Goal: Complete application form

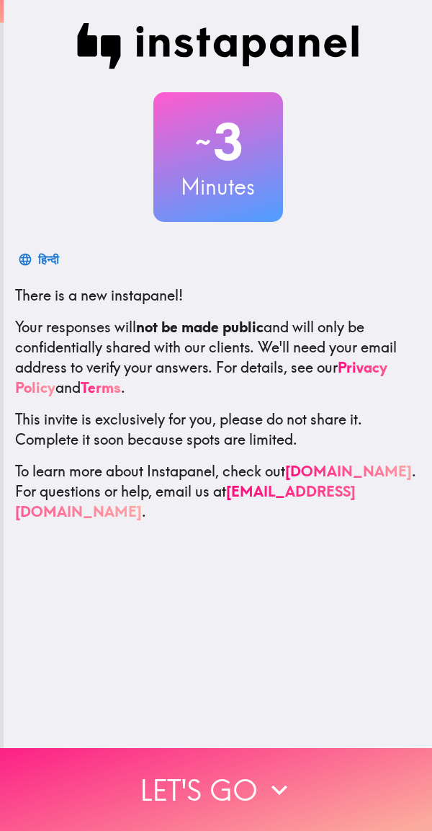
click at [244, 793] on button "Let's go" at bounding box center [216, 789] width 432 height 83
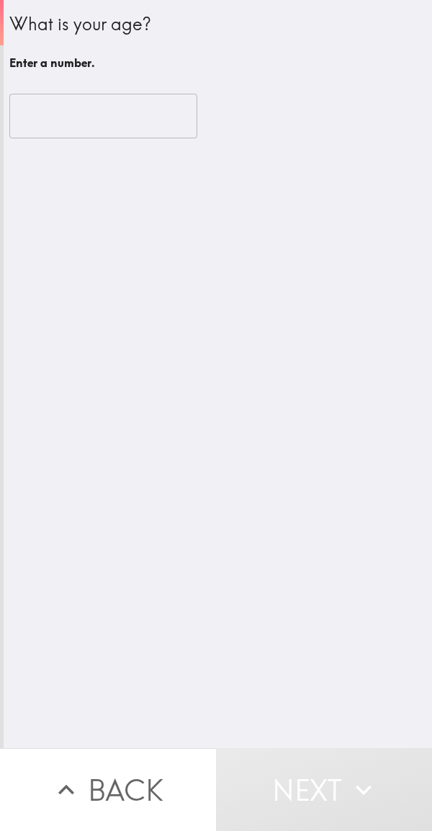
click at [93, 122] on input "number" at bounding box center [103, 116] width 188 height 45
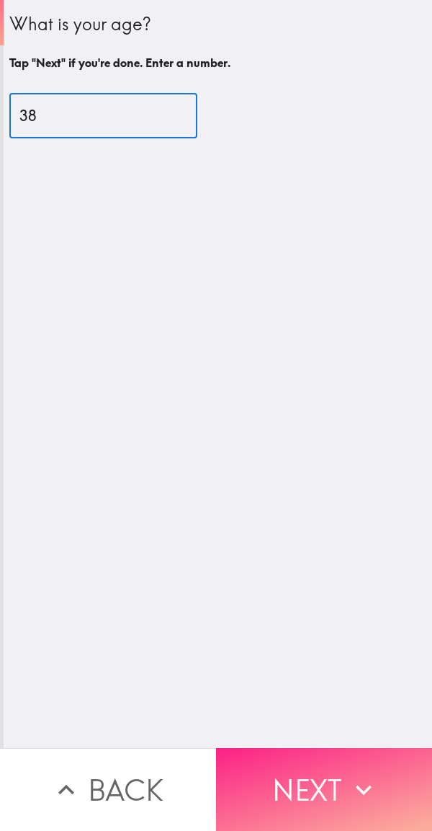
type input "38"
click at [336, 778] on button "Next" at bounding box center [324, 789] width 216 height 83
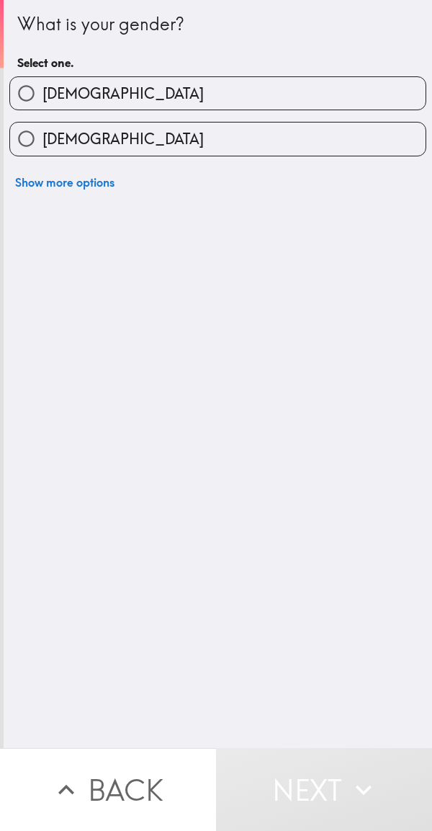
click at [95, 92] on label "[DEMOGRAPHIC_DATA]" at bounding box center [218, 93] width 416 height 32
click at [43, 92] on input "[DEMOGRAPHIC_DATA]" at bounding box center [26, 93] width 32 height 32
radio input "true"
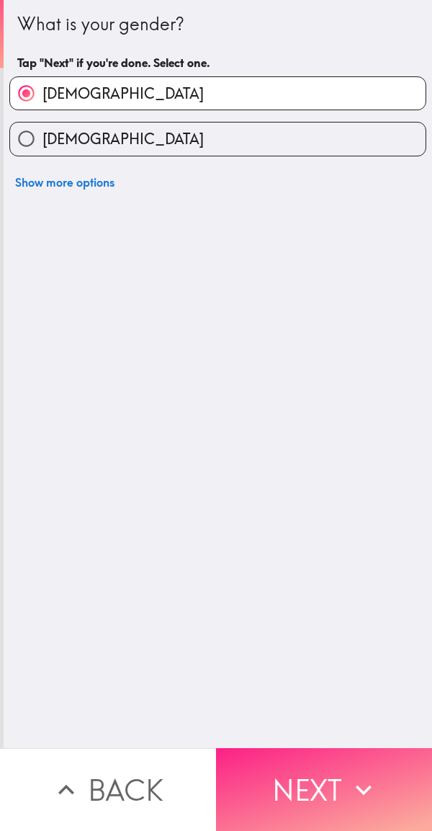
click at [303, 783] on button "Next" at bounding box center [324, 789] width 216 height 83
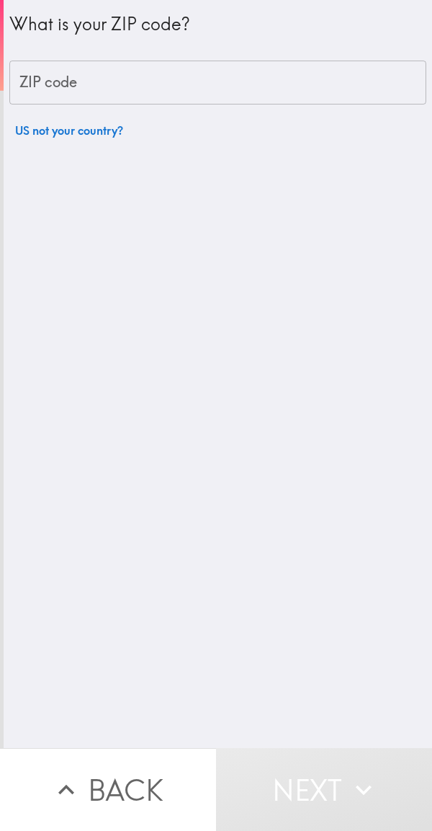
click at [81, 75] on input "ZIP code" at bounding box center [217, 83] width 417 height 45
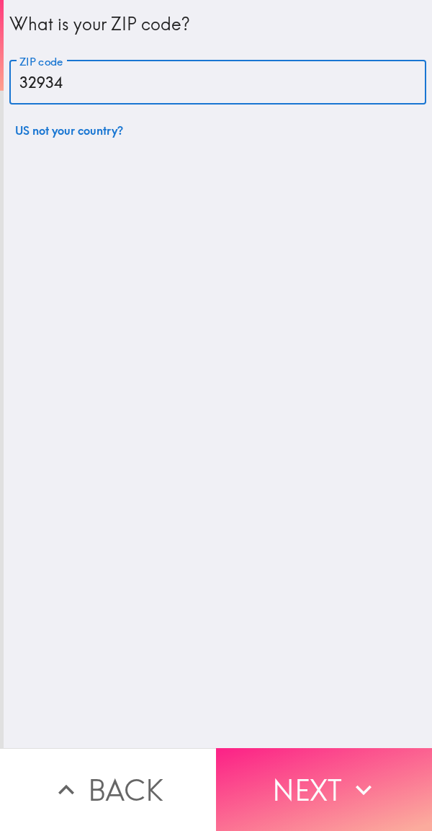
type input "32934"
click at [301, 779] on button "Next" at bounding box center [324, 789] width 216 height 83
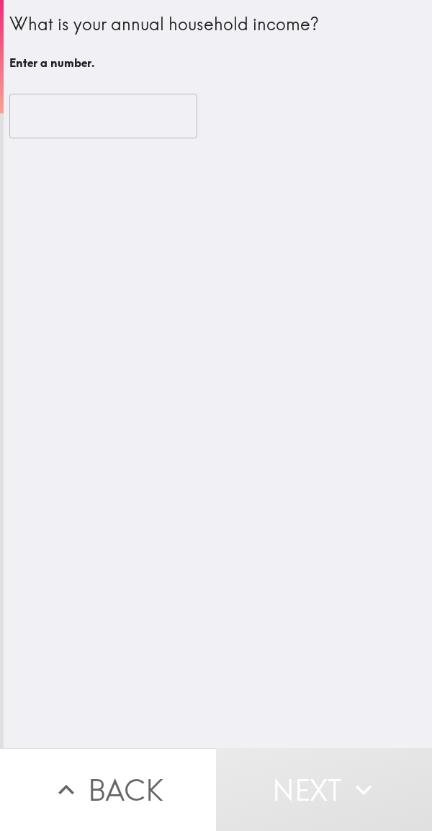
click at [89, 115] on input "number" at bounding box center [103, 116] width 188 height 45
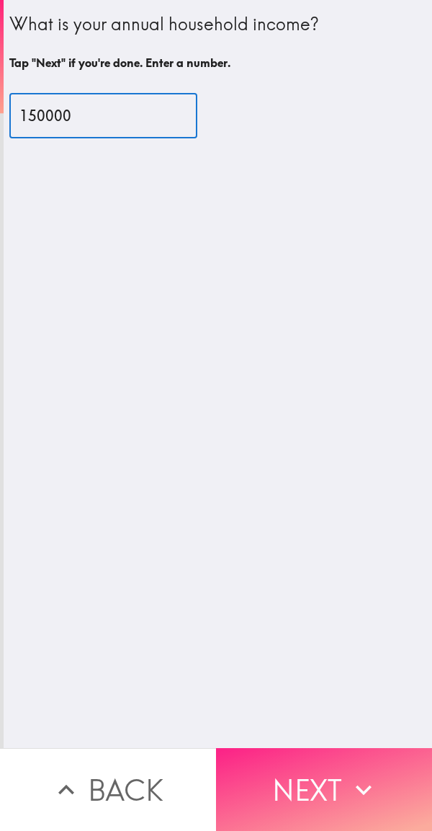
type input "150000"
click at [325, 784] on button "Next" at bounding box center [324, 789] width 216 height 83
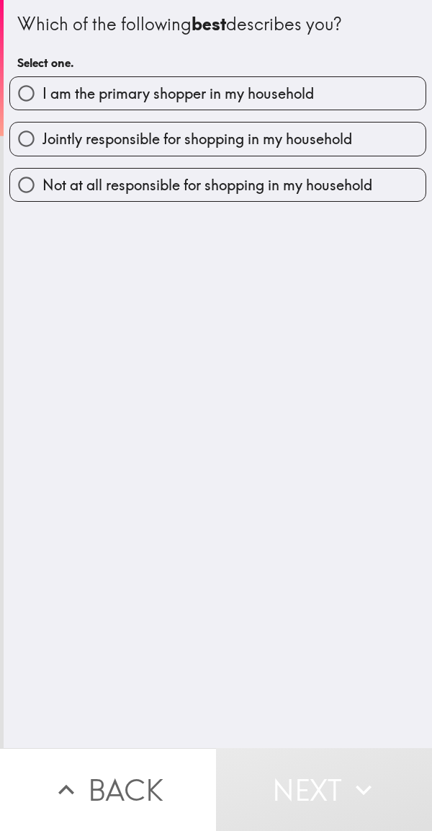
click at [254, 94] on span "I am the primary shopper in my household" at bounding box center [179, 94] width 272 height 20
click at [43, 94] on input "I am the primary shopper in my household" at bounding box center [26, 93] width 32 height 32
radio input "true"
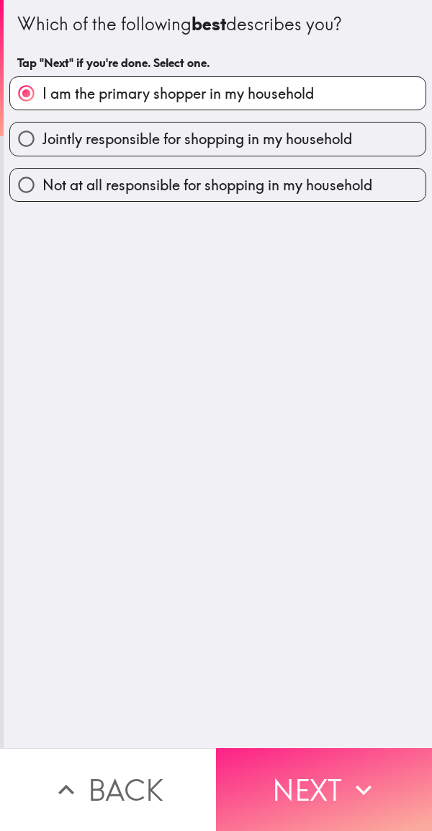
click at [326, 775] on button "Next" at bounding box center [324, 789] width 216 height 83
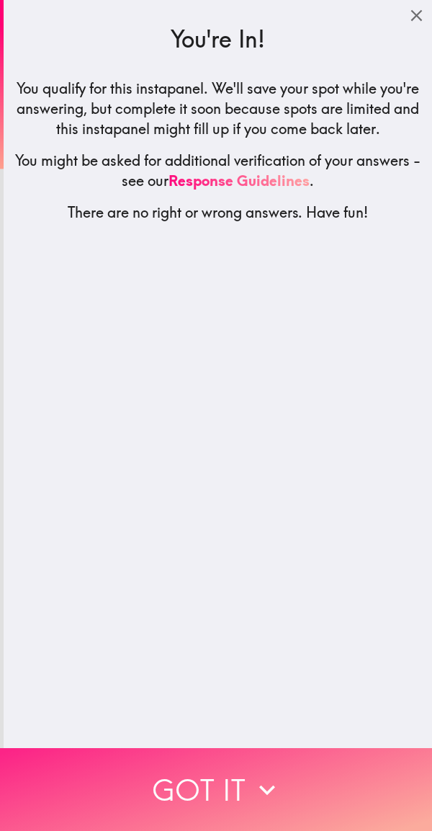
click at [292, 785] on button "Got it" at bounding box center [216, 789] width 432 height 83
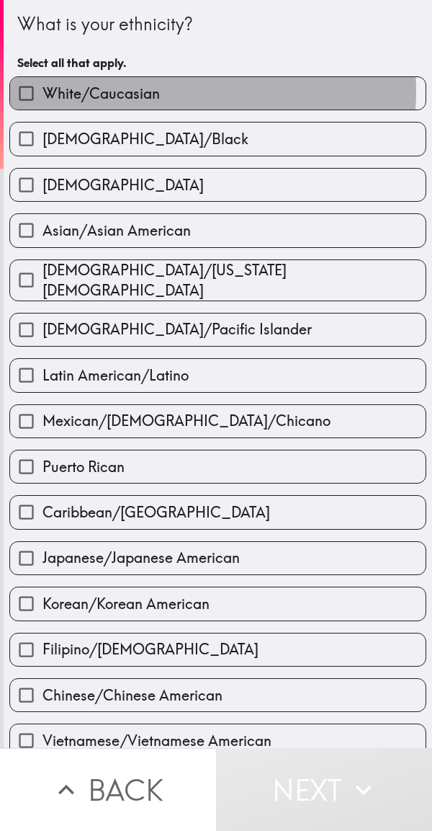
click at [157, 91] on label "White/Caucasian" at bounding box center [218, 93] width 416 height 32
click at [43, 91] on input "White/Caucasian" at bounding box center [26, 93] width 32 height 32
checkbox input "true"
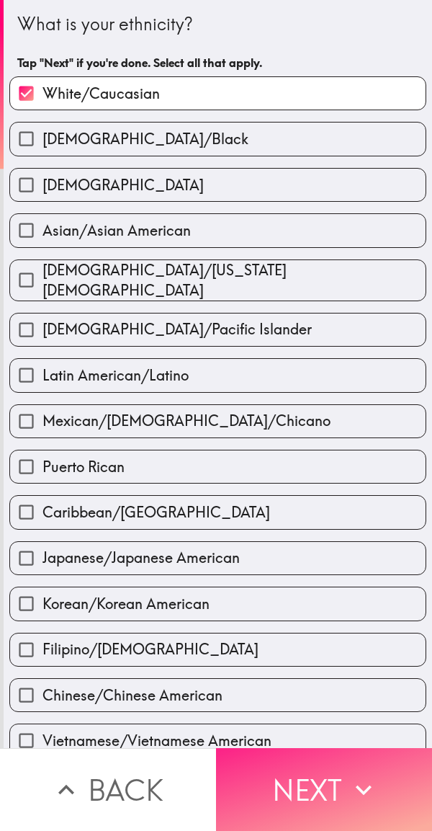
click at [314, 787] on button "Next" at bounding box center [324, 789] width 216 height 83
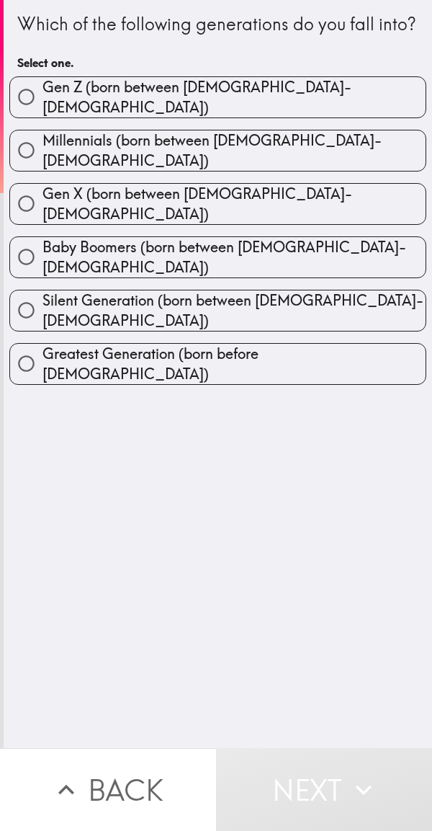
click at [340, 779] on button "Next" at bounding box center [324, 789] width 216 height 83
click at [296, 161] on label "Millennials (born between [DEMOGRAPHIC_DATA]-[DEMOGRAPHIC_DATA])" at bounding box center [218, 150] width 416 height 40
click at [43, 161] on input "Millennials (born between [DEMOGRAPHIC_DATA]-[DEMOGRAPHIC_DATA])" at bounding box center [26, 150] width 32 height 32
radio input "true"
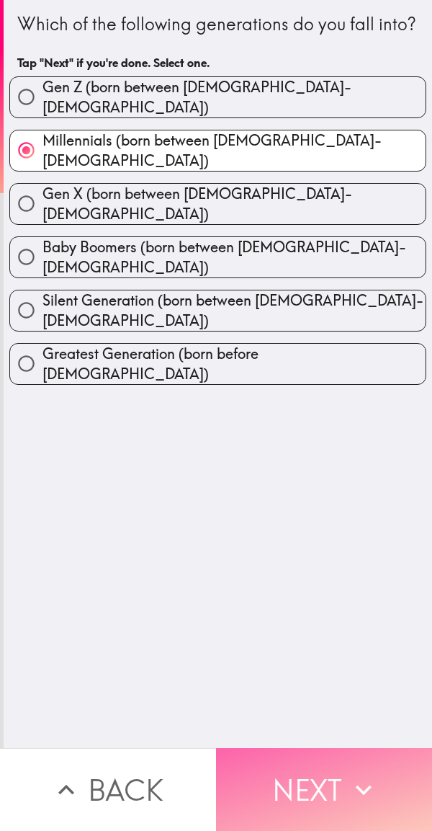
click at [325, 781] on button "Next" at bounding box center [324, 789] width 216 height 83
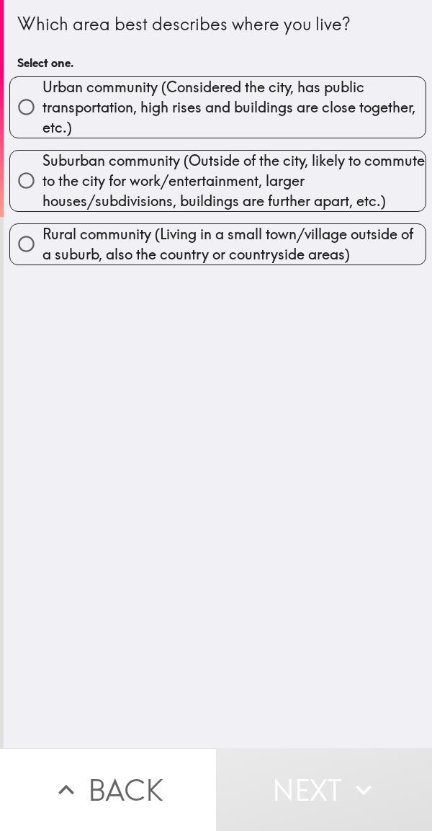
click at [271, 91] on span "Urban community (Considered the city, has public transportation, high rises and…" at bounding box center [234, 107] width 383 height 61
click at [43, 91] on input "Urban community (Considered the city, has public transportation, high rises and…" at bounding box center [26, 107] width 32 height 32
radio input "true"
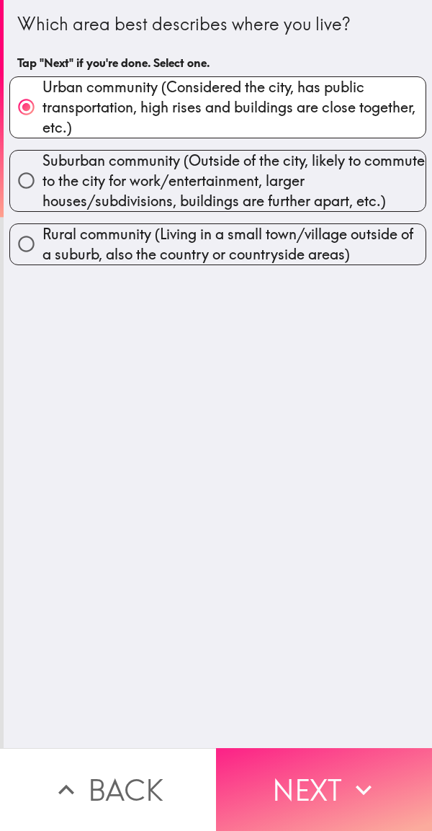
click at [329, 785] on button "Next" at bounding box center [324, 789] width 216 height 83
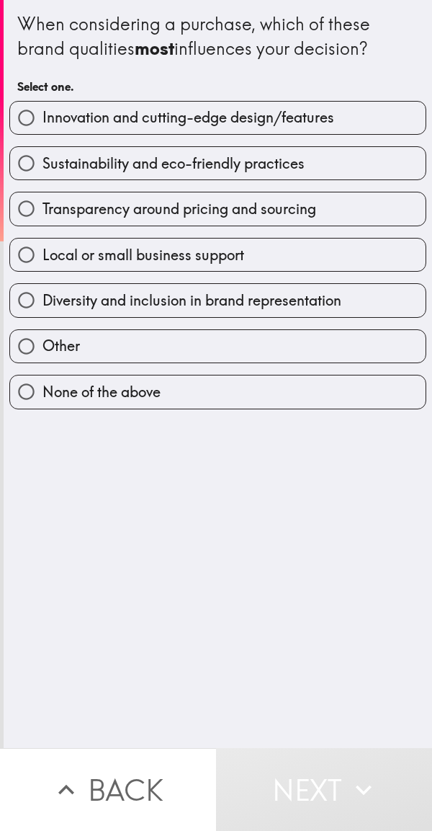
click at [228, 123] on span "Innovation and cutting-edge design/features" at bounding box center [189, 117] width 292 height 20
click at [43, 123] on input "Innovation and cutting-edge design/features" at bounding box center [26, 118] width 32 height 32
radio input "true"
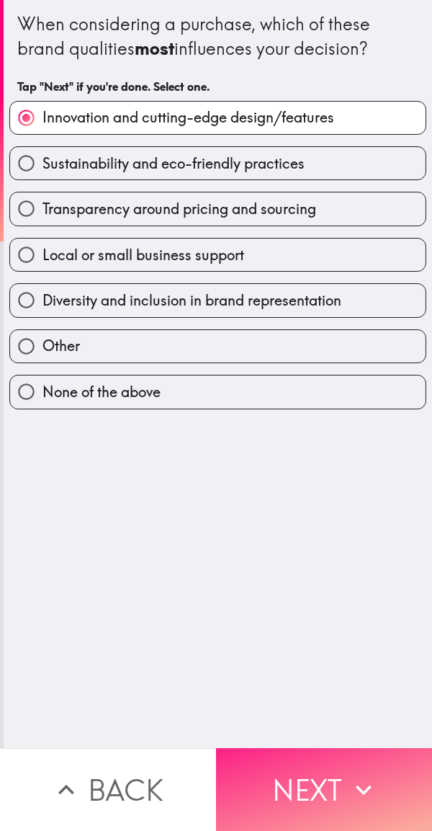
click at [308, 773] on button "Next" at bounding box center [324, 789] width 216 height 83
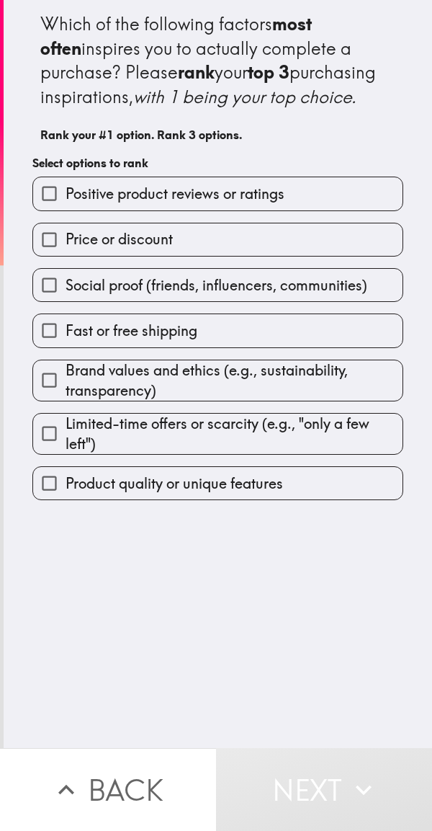
click at [270, 204] on span "Positive product reviews or ratings" at bounding box center [175, 194] width 219 height 20
click at [66, 210] on input "Positive product reviews or ratings" at bounding box center [49, 193] width 32 height 32
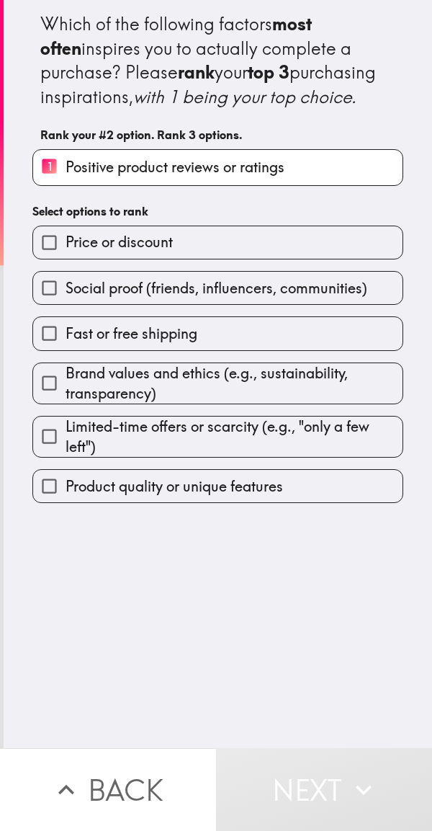
click at [161, 252] on span "Price or discount" at bounding box center [119, 242] width 107 height 20
click at [66, 259] on input "Price or discount" at bounding box center [49, 242] width 32 height 32
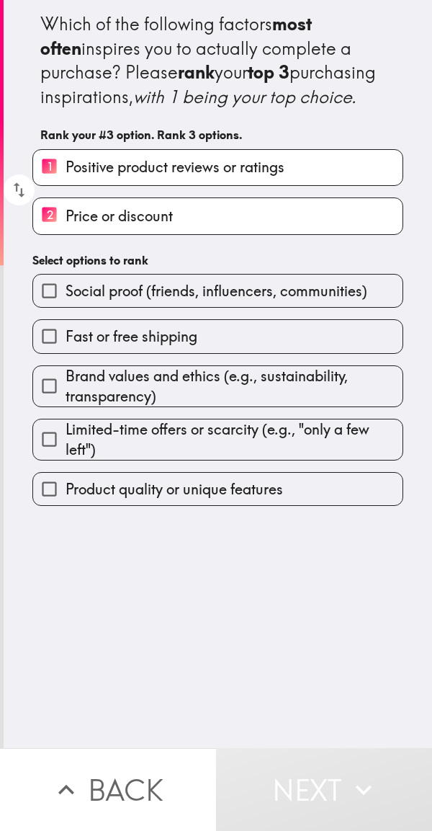
click at [152, 301] on span "Social proof (friends, influencers, communities)" at bounding box center [217, 291] width 302 height 20
click at [66, 307] on input "Social proof (friends, influencers, communities)" at bounding box center [49, 291] width 32 height 32
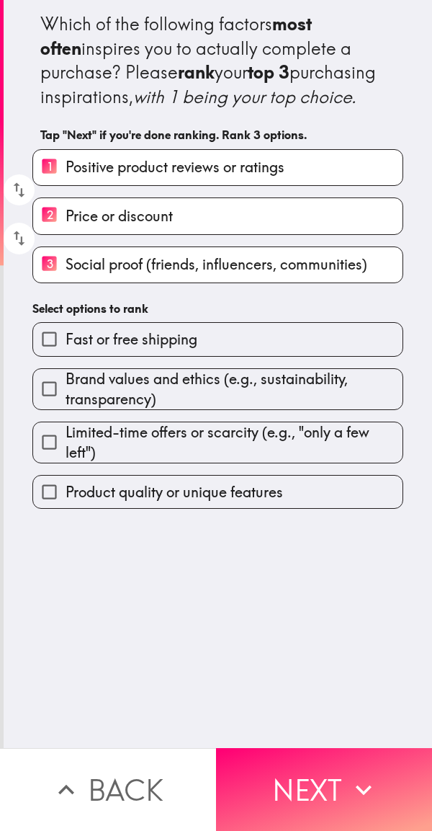
click at [161, 350] on span "Fast or free shipping" at bounding box center [132, 339] width 132 height 20
click at [66, 355] on input "Fast or free shipping" at bounding box center [49, 339] width 32 height 32
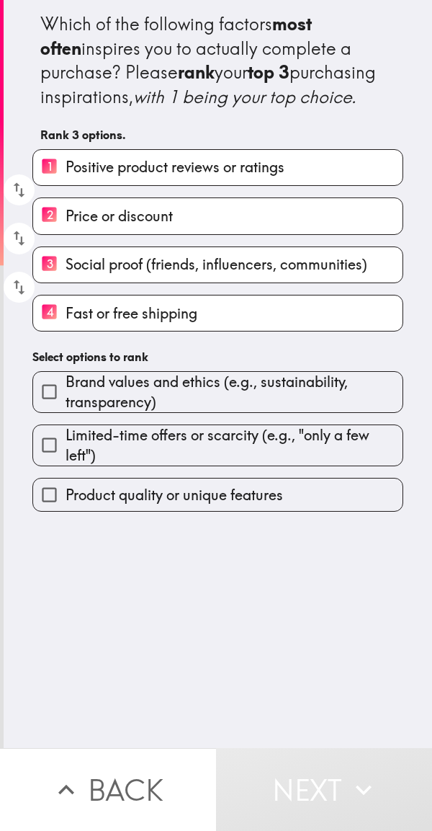
click at [162, 412] on span "Brand values and ethics (e.g., sustainability, transparency)" at bounding box center [234, 392] width 337 height 40
click at [66, 408] on input "Brand values and ethics (e.g., sustainability, transparency)" at bounding box center [49, 391] width 32 height 32
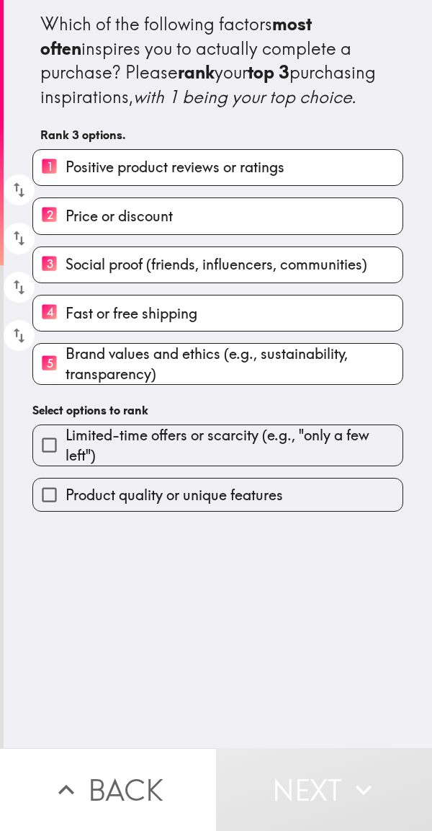
click at [142, 466] on span "Limited-time offers or scarcity (e.g., "only a few left")" at bounding box center [234, 445] width 337 height 40
click at [66, 461] on input "Limited-time offers or scarcity (e.g., "only a few left")" at bounding box center [49, 445] width 32 height 32
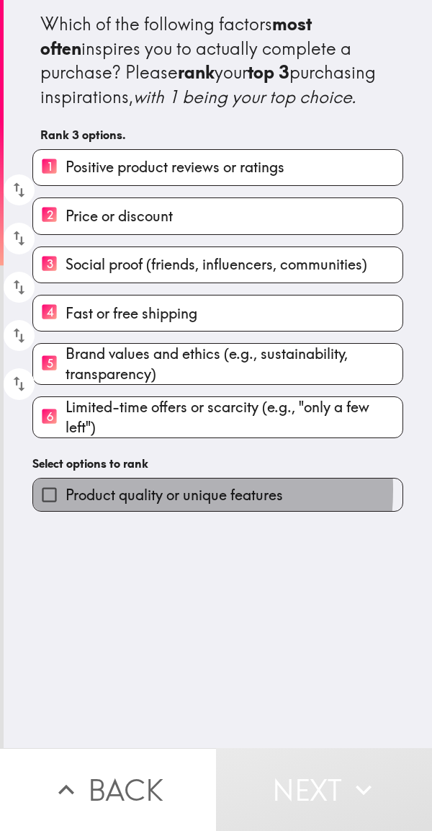
click at [107, 505] on span "Product quality or unique features" at bounding box center [175, 495] width 218 height 20
click at [66, 511] on input "Product quality or unique features" at bounding box center [49, 495] width 32 height 32
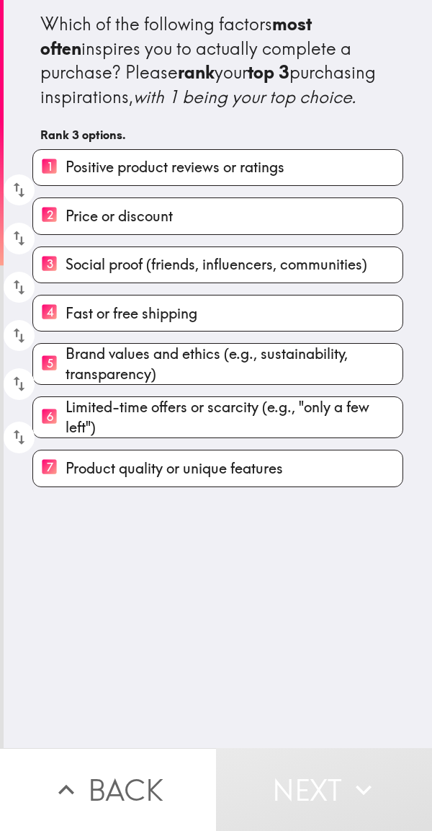
click at [58, 486] on input "7 Product quality or unique features" at bounding box center [49, 467] width 32 height 35
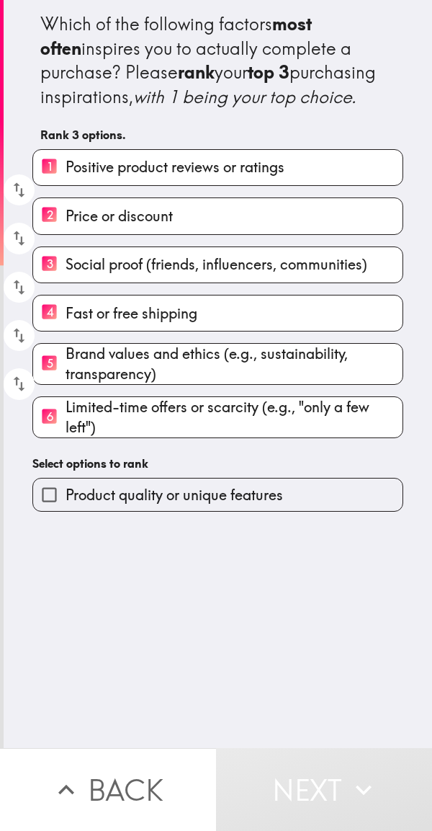
click at [70, 437] on span "Limited-time offers or scarcity (e.g., "only a few left")" at bounding box center [234, 417] width 337 height 40
click at [66, 435] on input "6 Limited-time offers or scarcity (e.g., "only a few left")" at bounding box center [49, 417] width 32 height 35
click at [84, 384] on span "Brand values and ethics (e.g., sustainability, transparency)" at bounding box center [234, 364] width 337 height 40
click at [66, 382] on input "5 Brand values and ethics (e.g., sustainability, transparency)" at bounding box center [49, 364] width 32 height 35
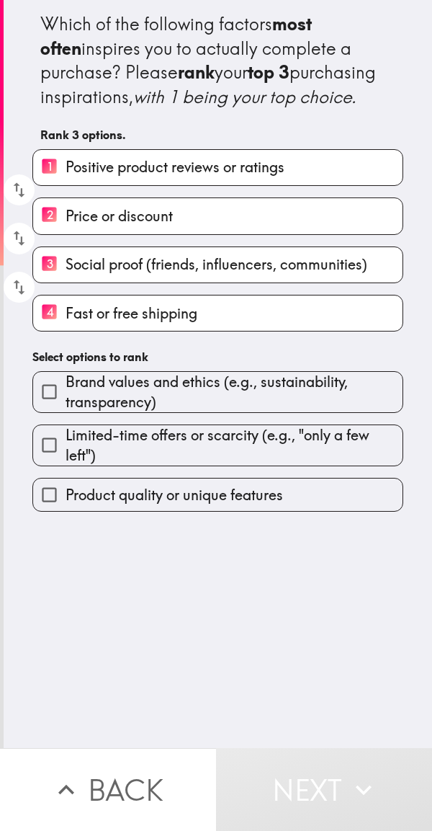
click at [184, 324] on span "Fast or free shipping" at bounding box center [132, 313] width 132 height 20
click at [66, 331] on input "4 Fast or free shipping" at bounding box center [49, 312] width 32 height 35
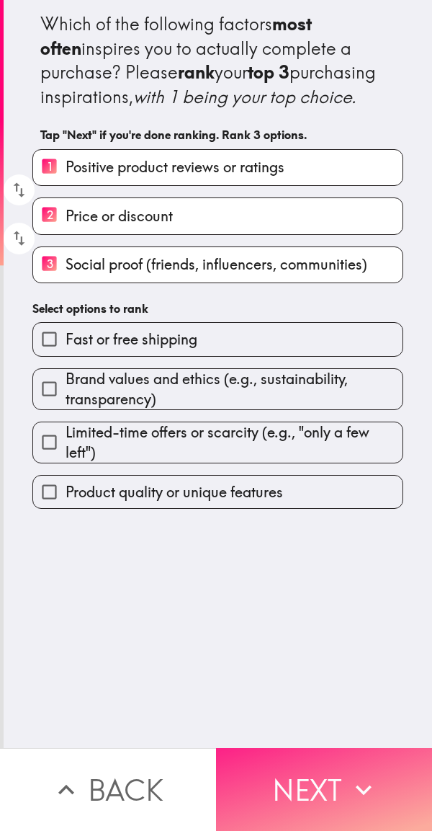
click at [310, 782] on button "Next" at bounding box center [324, 789] width 216 height 83
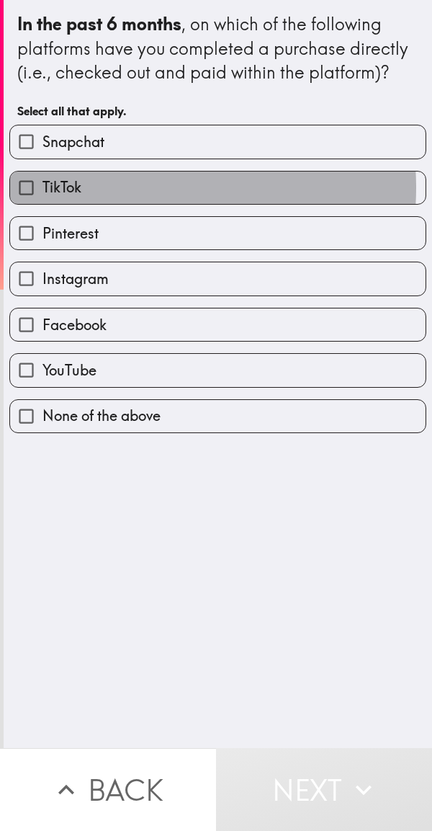
click at [112, 188] on label "TikTok" at bounding box center [218, 188] width 416 height 32
click at [43, 188] on input "TikTok" at bounding box center [26, 188] width 32 height 32
checkbox input "true"
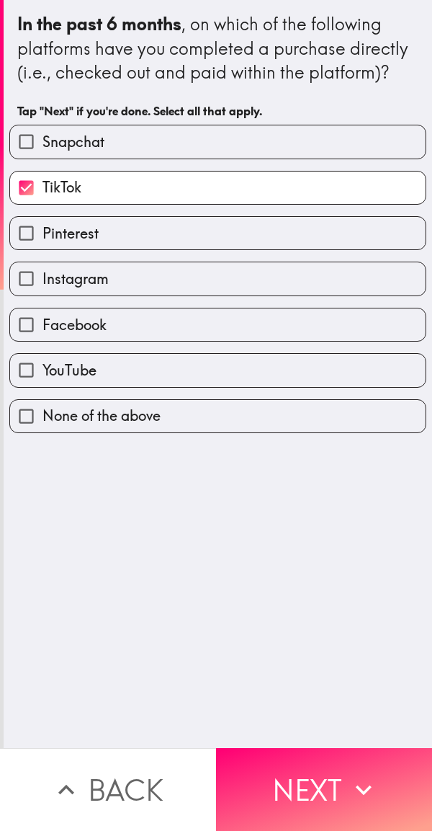
click at [121, 327] on label "Facebook" at bounding box center [218, 324] width 416 height 32
click at [43, 327] on input "Facebook" at bounding box center [26, 324] width 32 height 32
checkbox input "true"
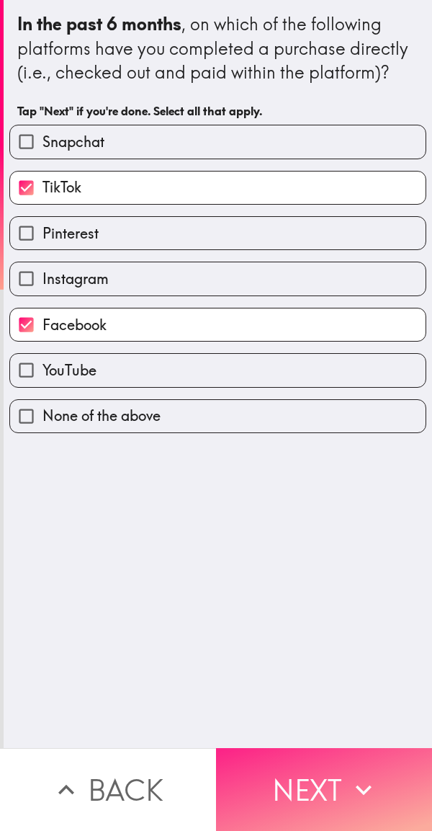
click at [303, 764] on button "Next" at bounding box center [324, 789] width 216 height 83
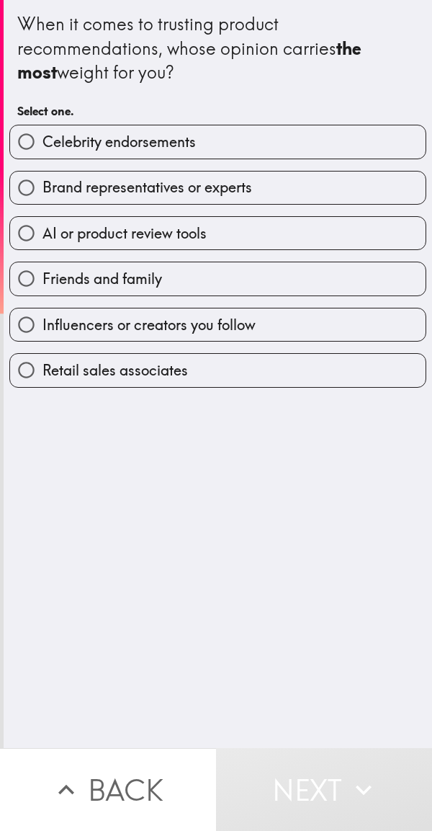
click at [164, 282] on label "Friends and family" at bounding box center [218, 278] width 416 height 32
click at [43, 282] on input "Friends and family" at bounding box center [26, 278] width 32 height 32
radio input "true"
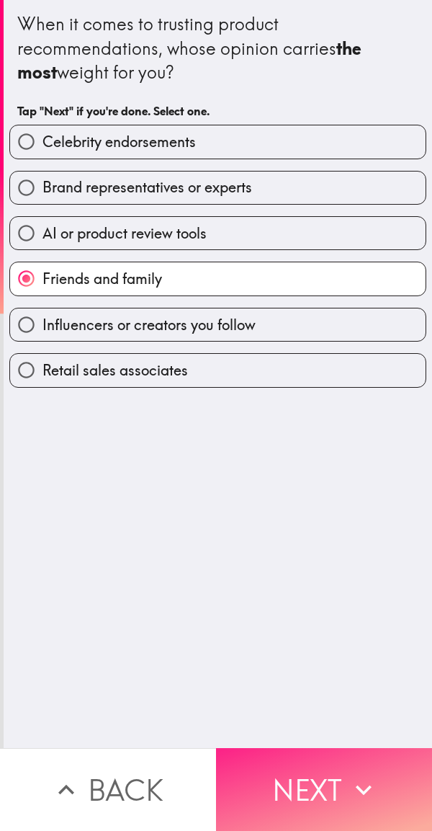
click at [314, 779] on button "Next" at bounding box center [324, 789] width 216 height 83
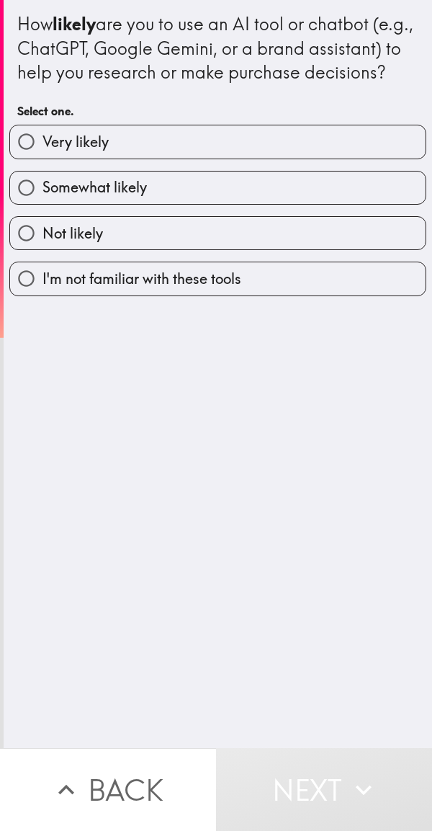
click at [146, 158] on label "Very likely" at bounding box center [218, 141] width 416 height 32
click at [43, 158] on input "Very likely" at bounding box center [26, 141] width 32 height 32
radio input "true"
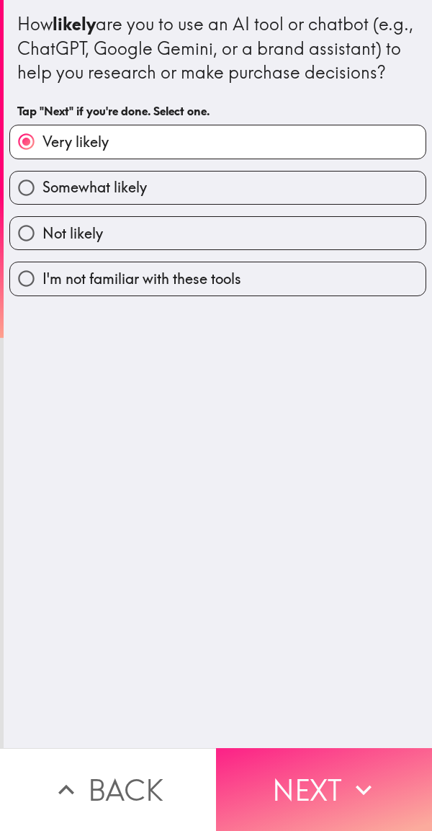
click at [323, 770] on button "Next" at bounding box center [324, 789] width 216 height 83
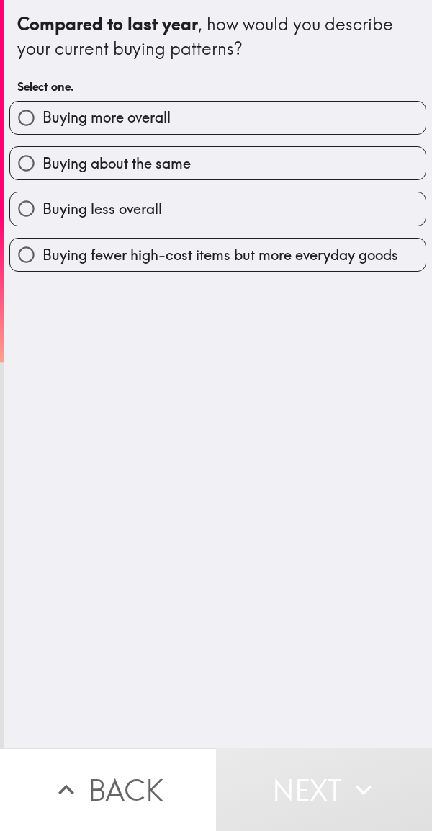
click at [187, 121] on label "Buying more overall" at bounding box center [218, 118] width 416 height 32
click at [43, 121] on input "Buying more overall" at bounding box center [26, 118] width 32 height 32
radio input "true"
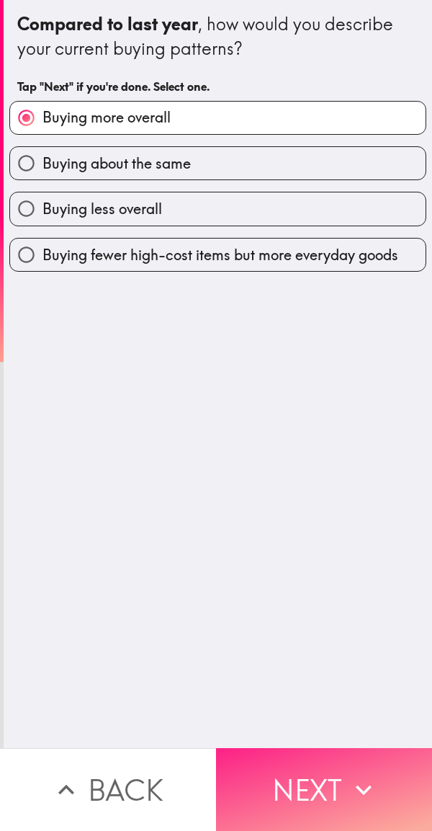
click at [305, 775] on button "Next" at bounding box center [324, 789] width 216 height 83
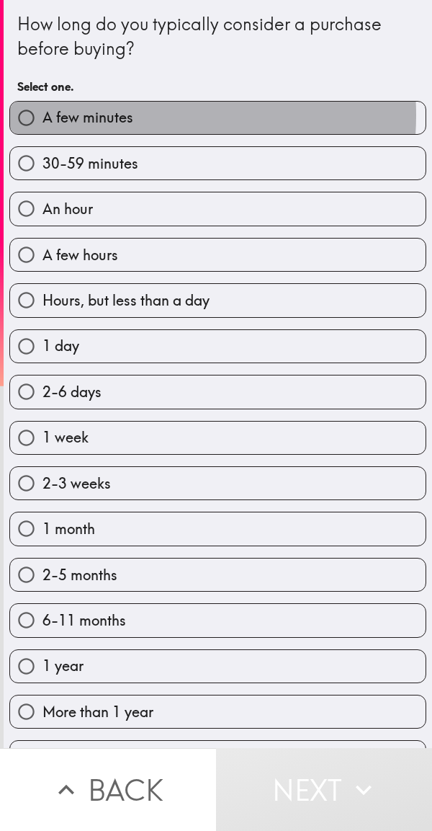
click at [113, 115] on span "A few minutes" at bounding box center [88, 117] width 91 height 20
click at [43, 115] on input "A few minutes" at bounding box center [26, 118] width 32 height 32
radio input "true"
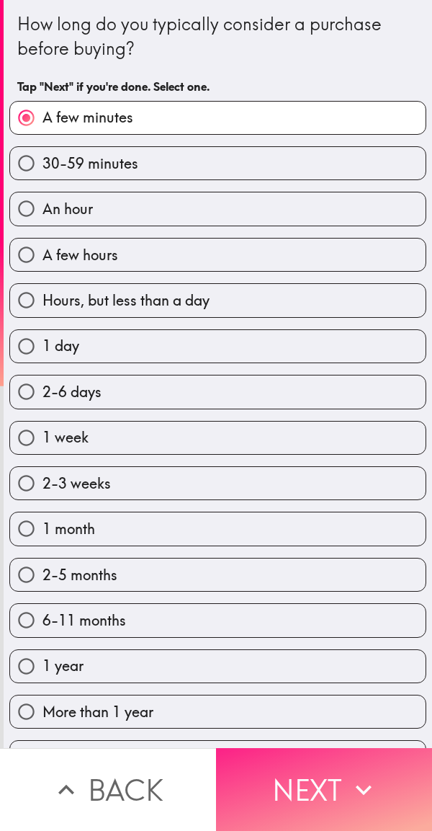
click at [308, 778] on button "Next" at bounding box center [324, 789] width 216 height 83
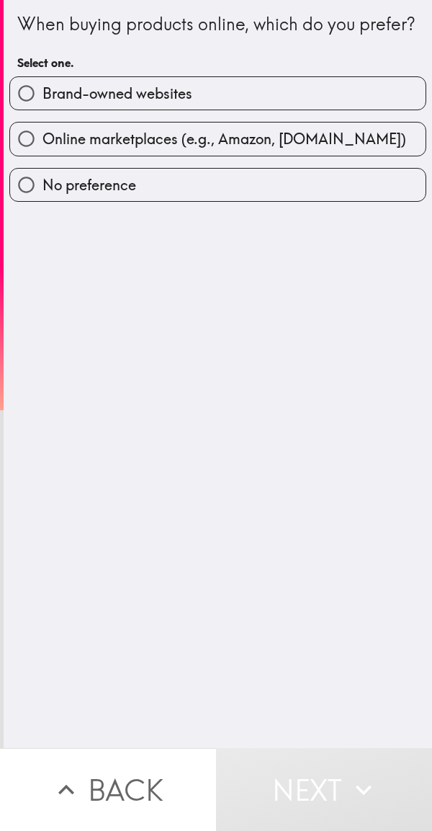
click at [137, 104] on span "Brand-owned websites" at bounding box center [118, 94] width 150 height 20
click at [43, 110] on input "Brand-owned websites" at bounding box center [26, 93] width 32 height 32
radio input "true"
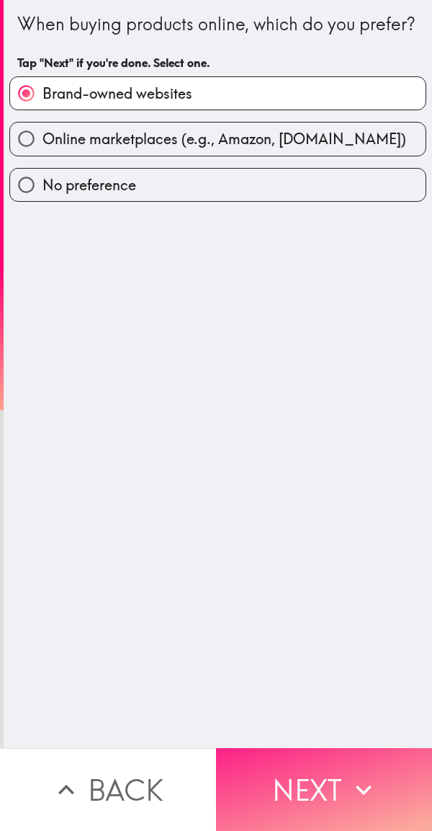
click at [307, 772] on button "Next" at bounding box center [324, 789] width 216 height 83
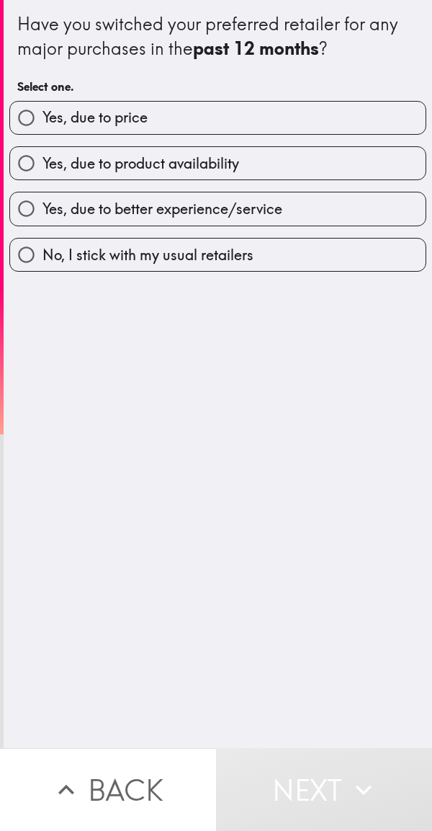
click at [145, 119] on label "Yes, due to price" at bounding box center [218, 118] width 416 height 32
click at [43, 119] on input "Yes, due to price" at bounding box center [26, 118] width 32 height 32
radio input "true"
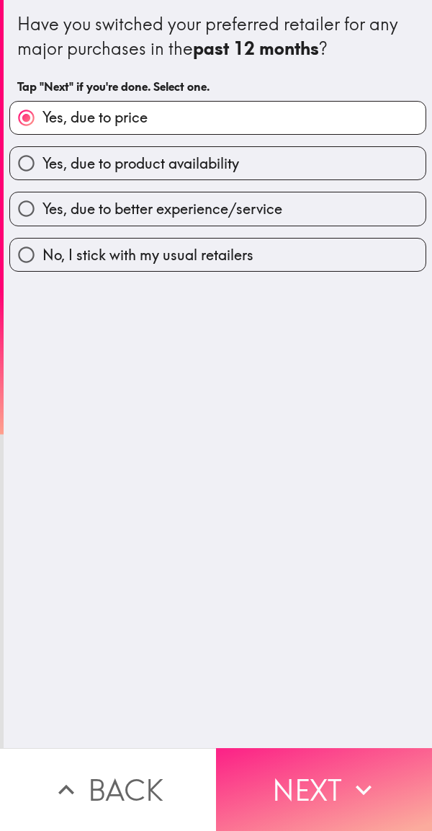
click at [317, 765] on button "Next" at bounding box center [324, 789] width 216 height 83
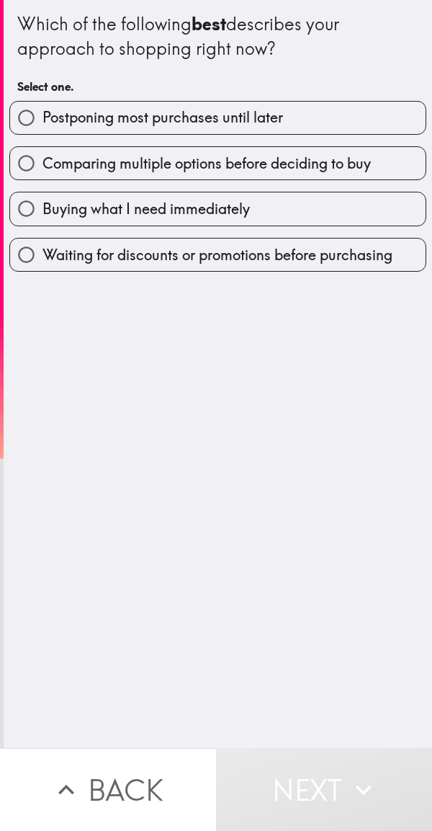
click at [142, 162] on span "Comparing multiple options before deciding to buy" at bounding box center [207, 164] width 329 height 20
click at [43, 162] on input "Comparing multiple options before deciding to buy" at bounding box center [26, 163] width 32 height 32
radio input "true"
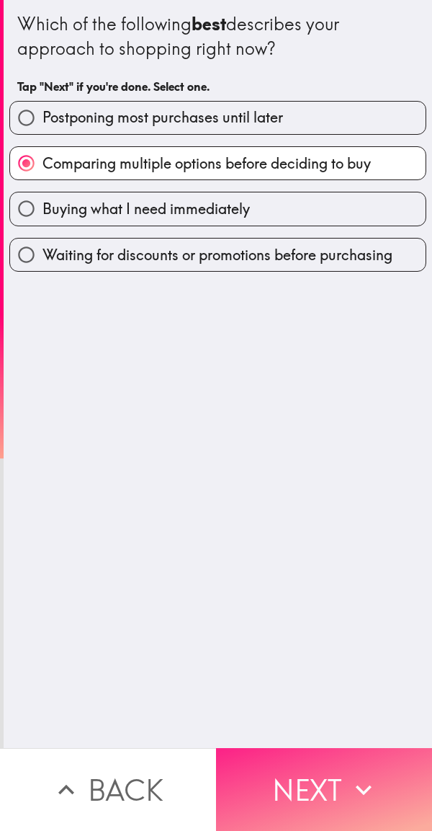
click at [319, 779] on button "Next" at bounding box center [324, 789] width 216 height 83
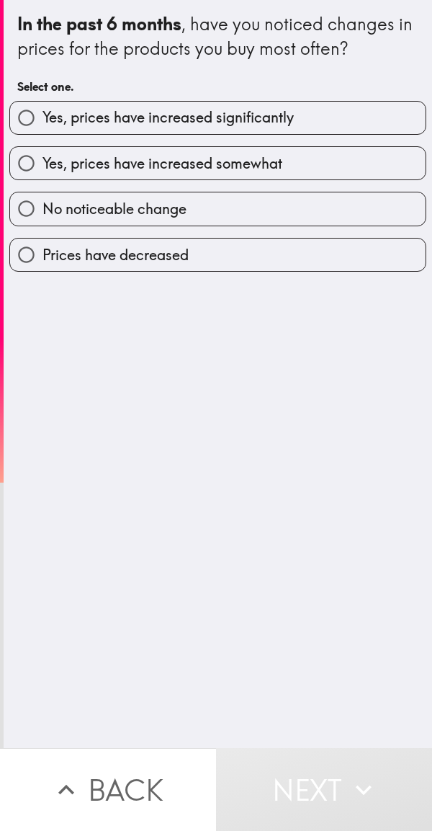
click at [185, 160] on span "Yes, prices have increased somewhat" at bounding box center [163, 164] width 240 height 20
click at [43, 160] on input "Yes, prices have increased somewhat" at bounding box center [26, 163] width 32 height 32
radio input "true"
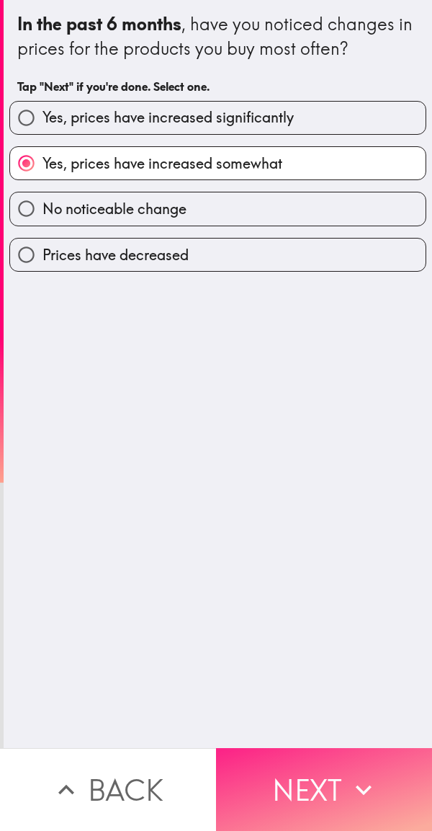
click at [312, 775] on button "Next" at bounding box center [324, 789] width 216 height 83
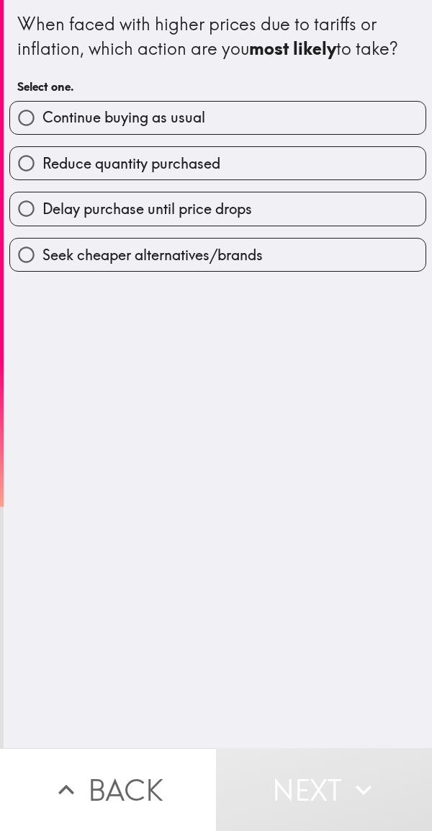
click at [149, 156] on span "Reduce quantity purchased" at bounding box center [132, 164] width 178 height 20
click at [43, 156] on input "Reduce quantity purchased" at bounding box center [26, 163] width 32 height 32
radio input "true"
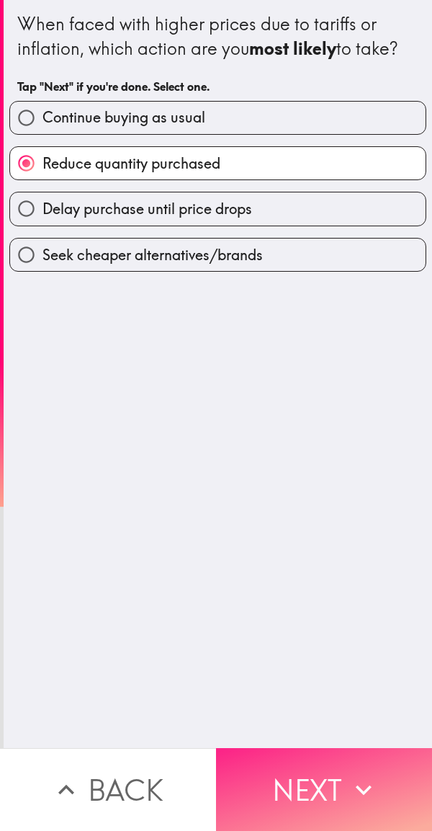
click at [317, 779] on button "Next" at bounding box center [324, 789] width 216 height 83
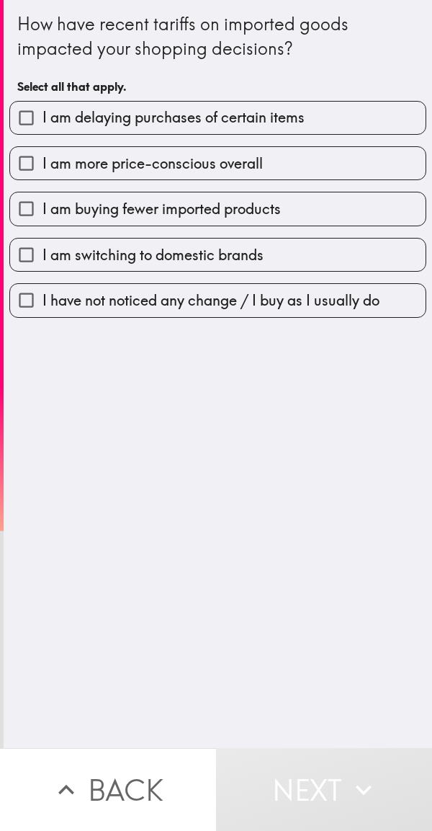
click at [182, 159] on span "I am more price-conscious overall" at bounding box center [153, 164] width 221 height 20
click at [43, 159] on input "I am more price-conscious overall" at bounding box center [26, 163] width 32 height 32
checkbox input "true"
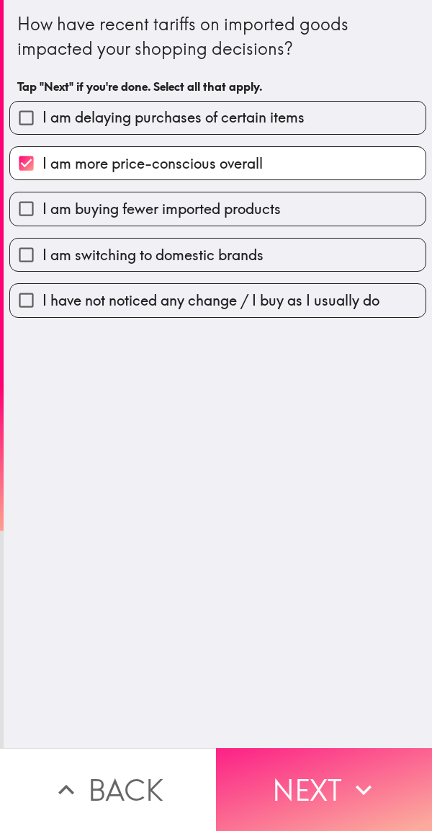
click at [306, 782] on button "Next" at bounding box center [324, 789] width 216 height 83
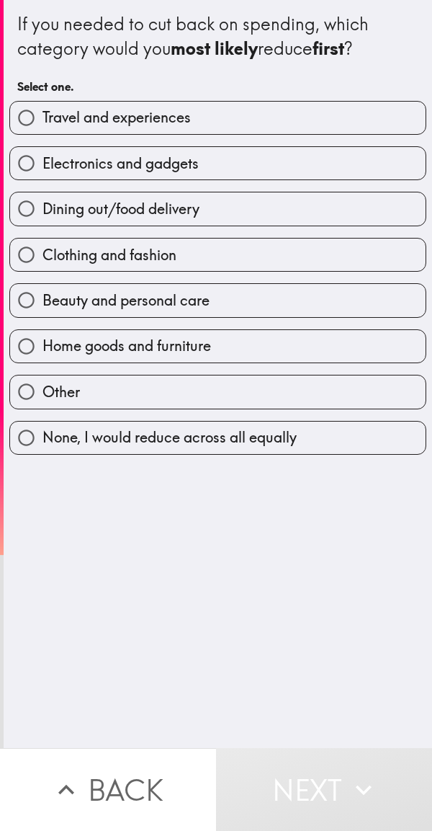
click at [162, 157] on span "Electronics and gadgets" at bounding box center [121, 164] width 156 height 20
click at [43, 157] on input "Electronics and gadgets" at bounding box center [26, 163] width 32 height 32
radio input "true"
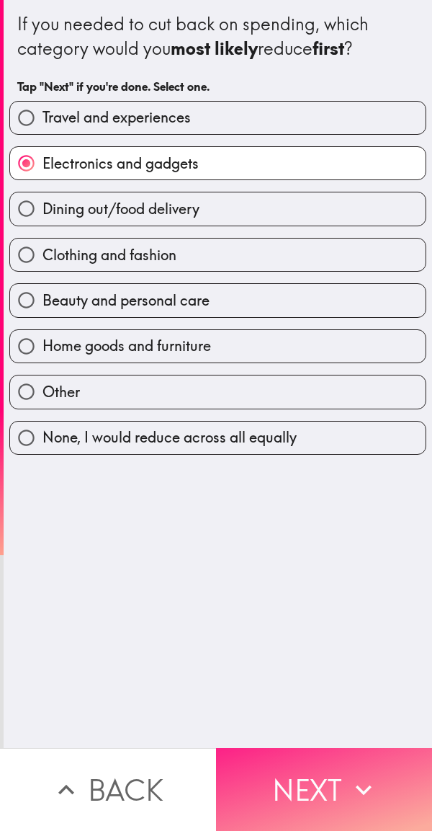
click at [301, 785] on button "Next" at bounding box center [324, 789] width 216 height 83
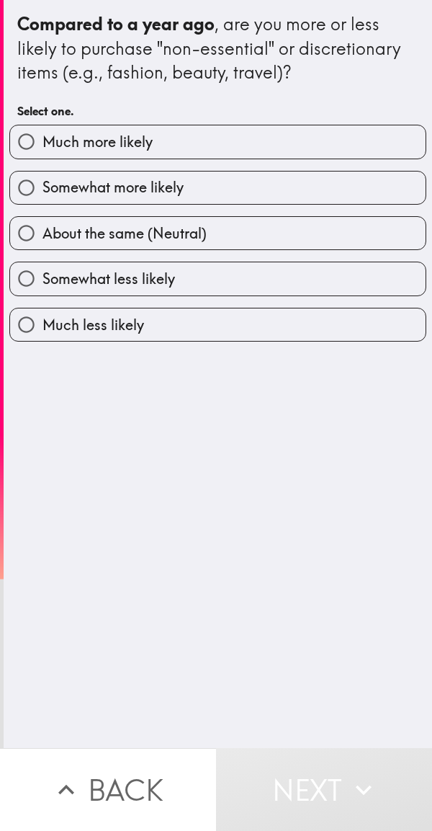
click at [365, 507] on div "Compared to a year ago , are you more or less likely to purchase "non-essential…" at bounding box center [218, 374] width 429 height 748
click at [19, 185] on input "Somewhat more likely" at bounding box center [26, 188] width 32 height 32
radio input "true"
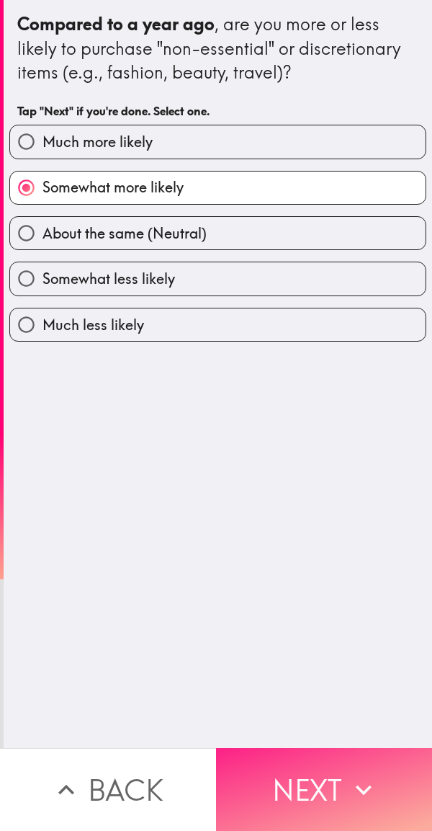
click at [332, 775] on button "Next" at bounding box center [324, 789] width 216 height 83
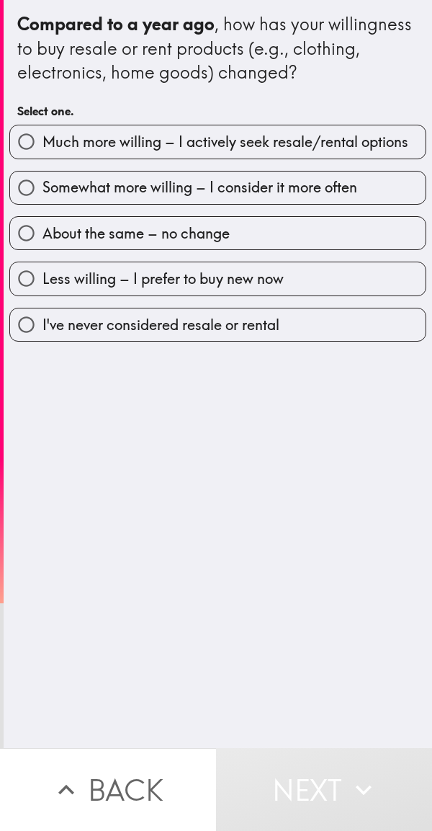
click at [182, 176] on label "Somewhat more willing – I consider it more often" at bounding box center [218, 188] width 416 height 32
click at [43, 176] on input "Somewhat more willing – I consider it more often" at bounding box center [26, 188] width 32 height 32
radio input "true"
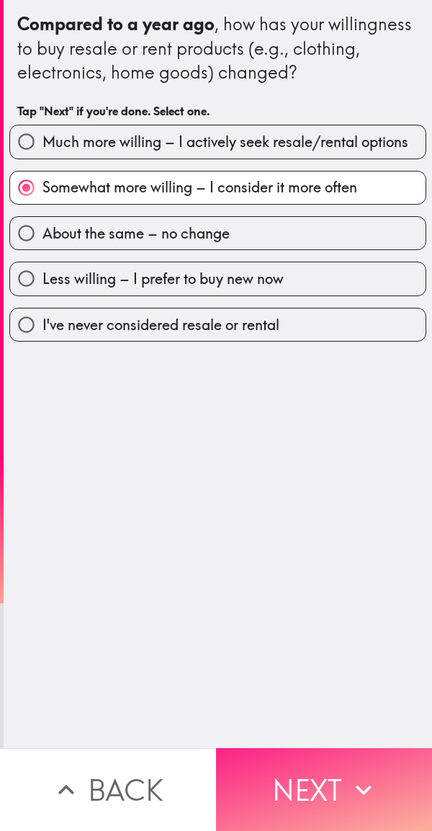
click at [330, 775] on button "Next" at bounding box center [324, 789] width 216 height 83
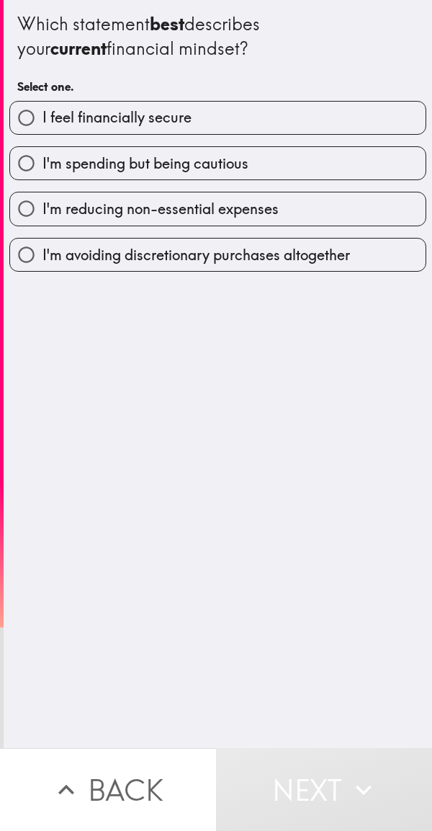
click at [187, 112] on span "I feel financially secure" at bounding box center [117, 117] width 149 height 20
click at [43, 112] on input "I feel financially secure" at bounding box center [26, 118] width 32 height 32
radio input "true"
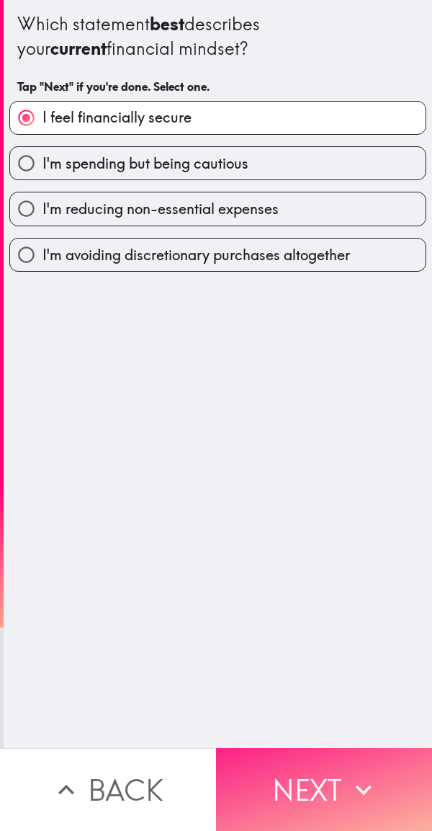
click at [323, 790] on button "Next" at bounding box center [324, 789] width 216 height 83
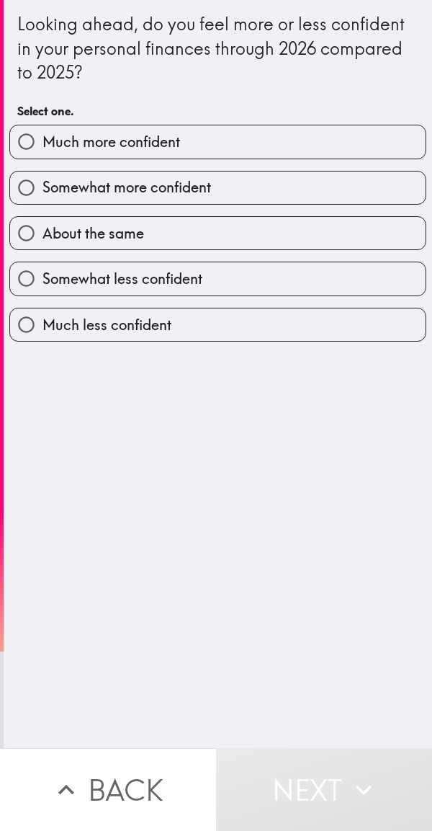
click at [139, 236] on span "About the same" at bounding box center [94, 233] width 102 height 20
click at [43, 236] on input "About the same" at bounding box center [26, 233] width 32 height 32
radio input "true"
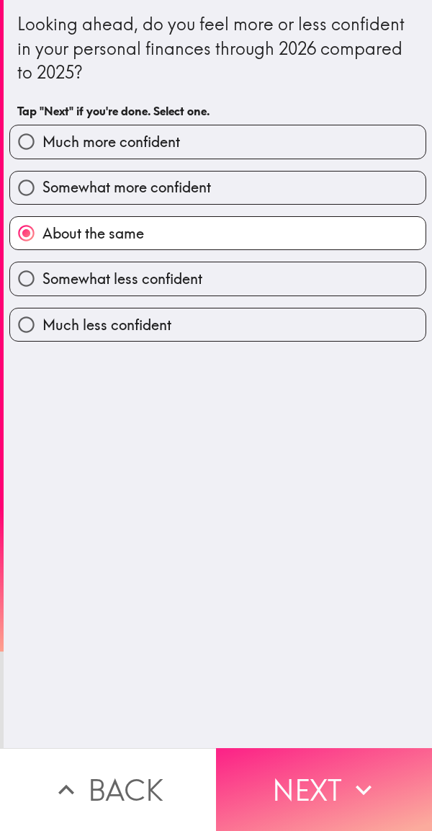
click at [321, 777] on button "Next" at bounding box center [324, 789] width 216 height 83
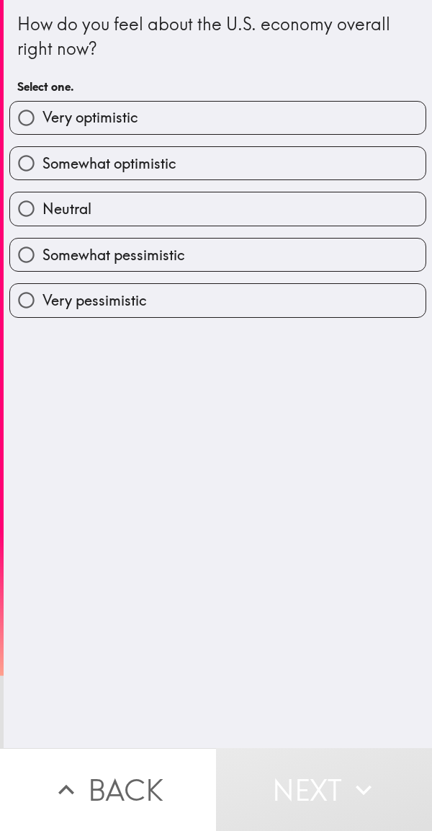
click at [146, 164] on span "Somewhat optimistic" at bounding box center [110, 164] width 134 height 20
click at [43, 164] on input "Somewhat optimistic" at bounding box center [26, 163] width 32 height 32
radio input "true"
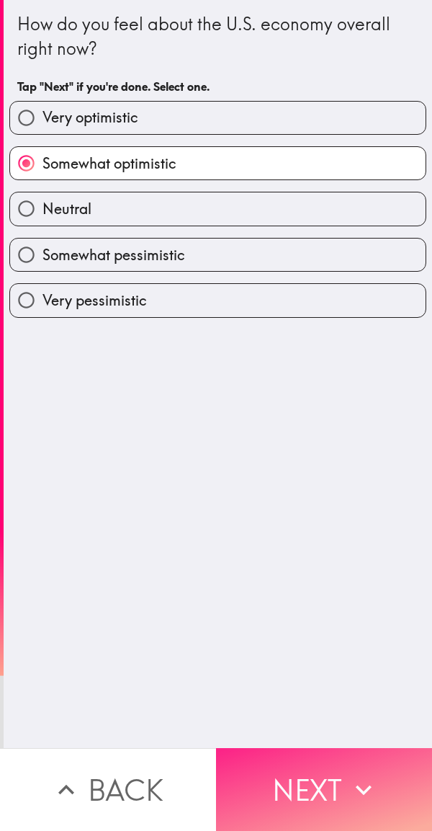
click at [328, 781] on button "Next" at bounding box center [324, 789] width 216 height 83
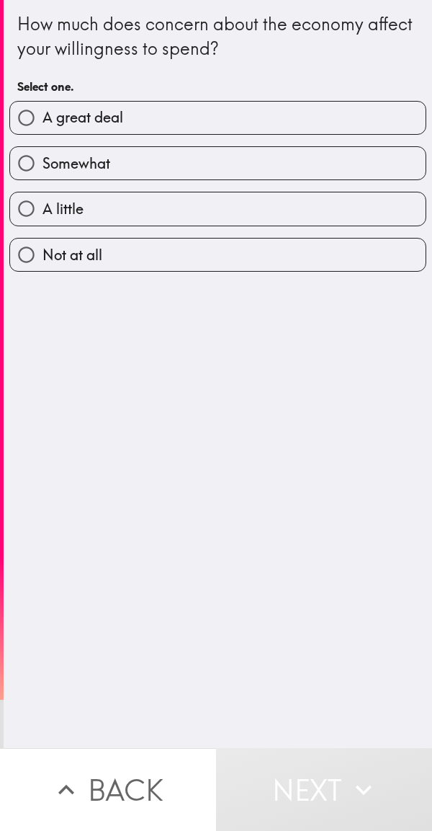
click at [92, 158] on span "Somewhat" at bounding box center [77, 164] width 68 height 20
click at [43, 158] on input "Somewhat" at bounding box center [26, 163] width 32 height 32
radio input "true"
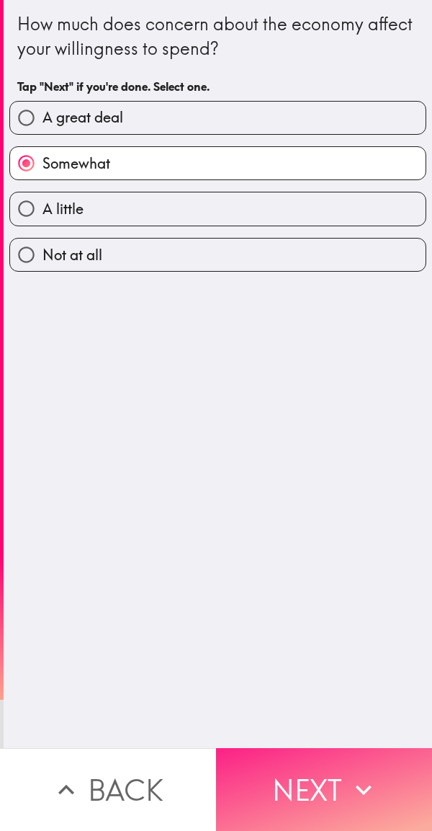
click at [288, 759] on button "Next" at bounding box center [324, 789] width 216 height 83
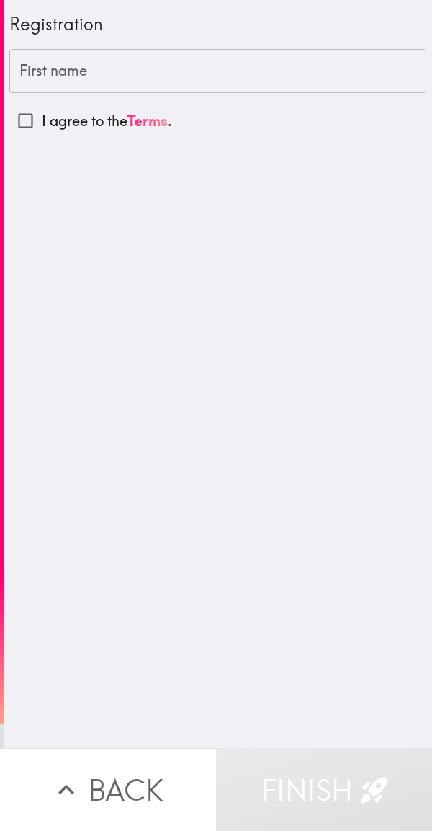
click at [73, 69] on div "First name First name" at bounding box center [217, 71] width 417 height 45
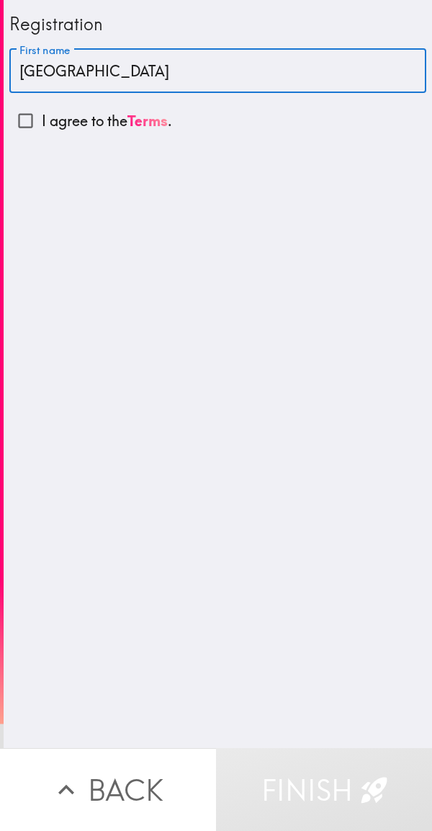
type input "[GEOGRAPHIC_DATA]"
click at [26, 117] on input "I agree to the Terms ." at bounding box center [25, 121] width 32 height 32
checkbox input "true"
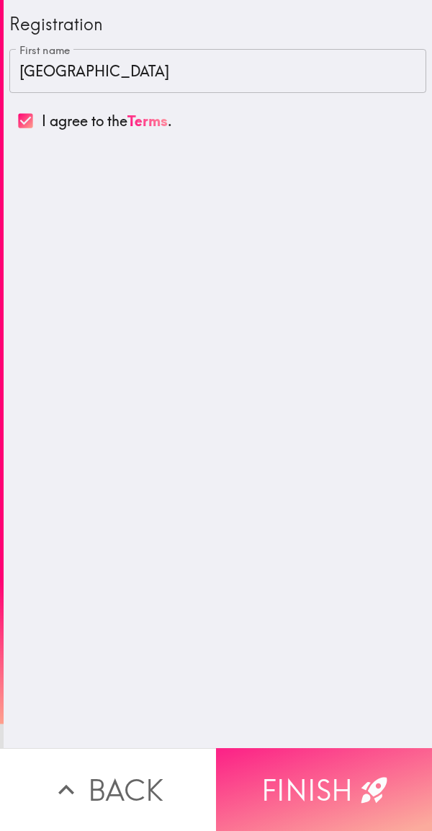
click at [320, 768] on button "Finish" at bounding box center [324, 789] width 216 height 83
